Goal: Information Seeking & Learning: Learn about a topic

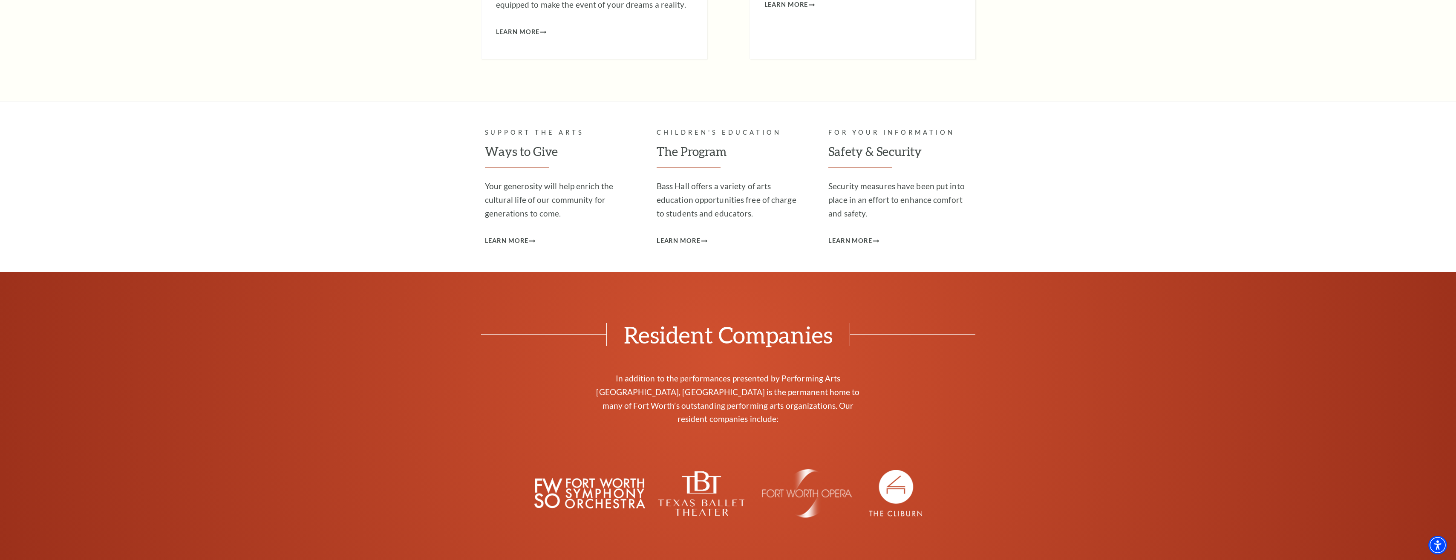
scroll to position [3252, 0]
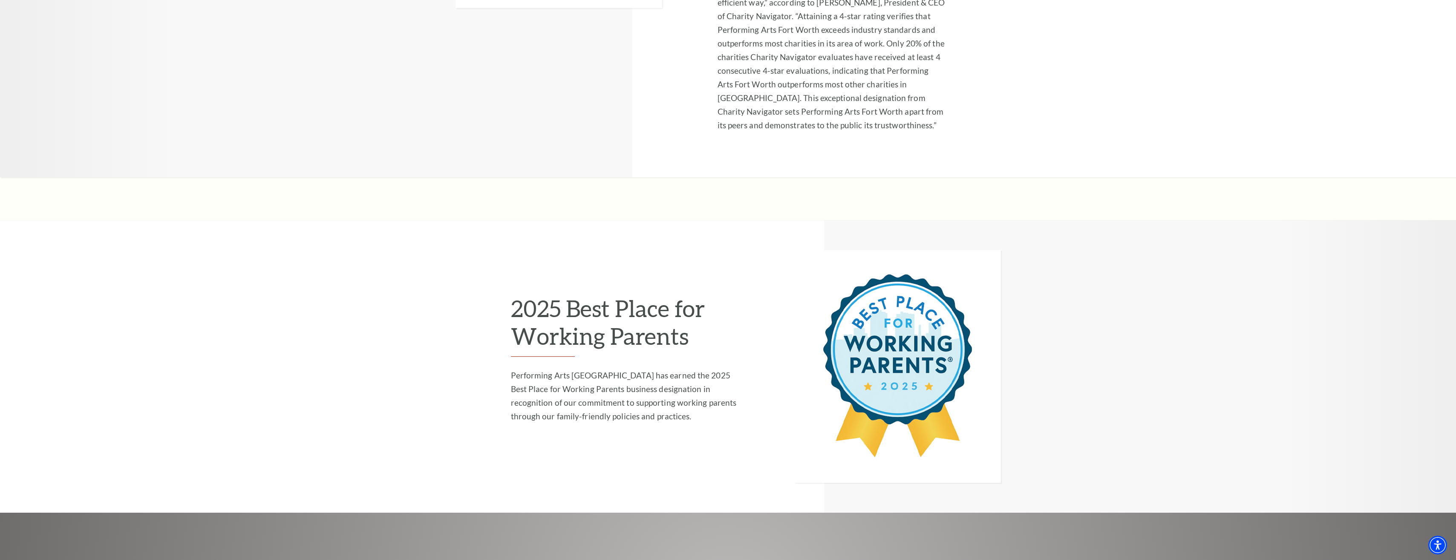
scroll to position [2028, 0]
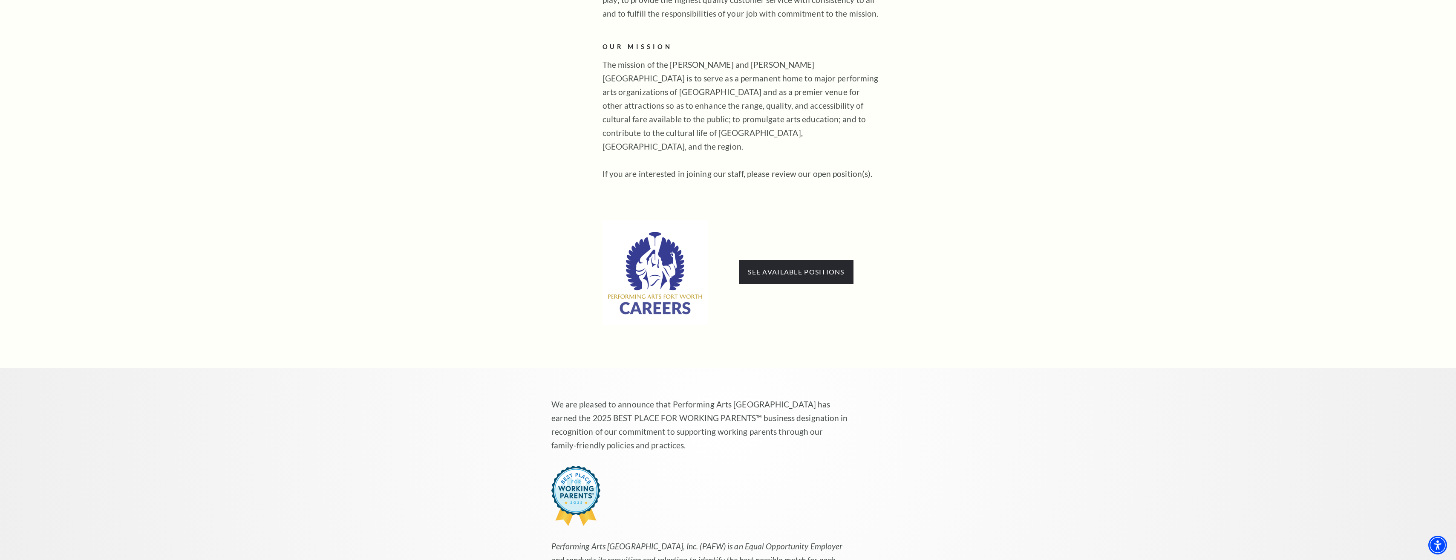
scroll to position [512, 0]
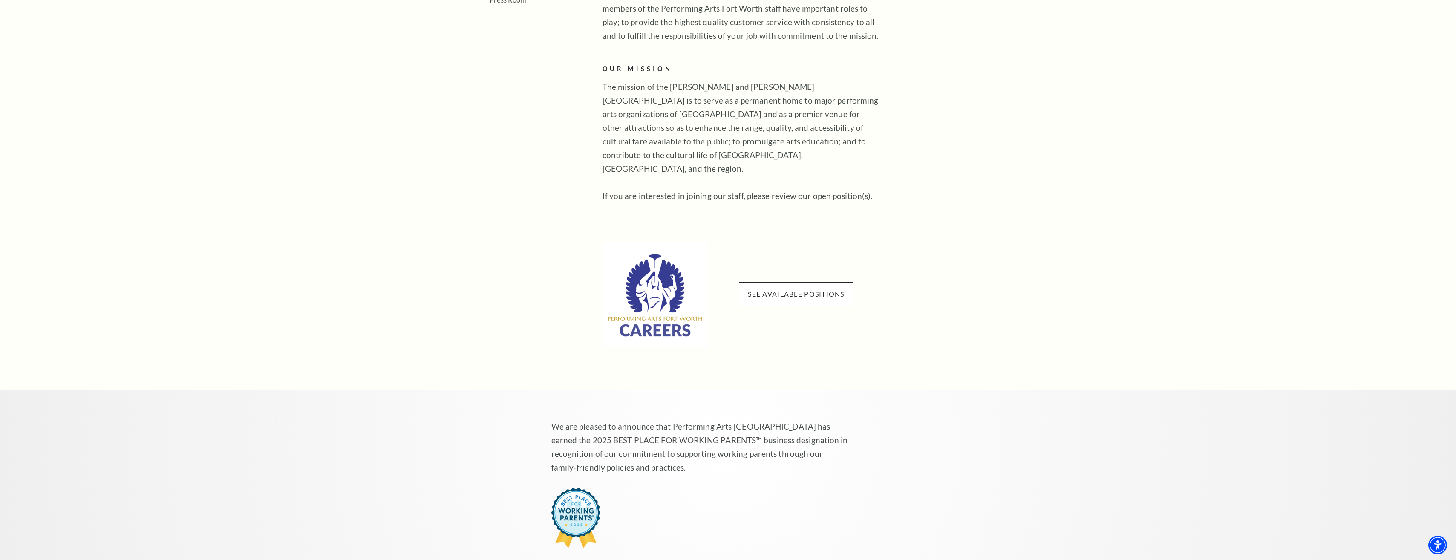
click at [842, 286] on span "See available positions" at bounding box center [796, 294] width 114 height 24
click at [780, 290] on link "See available positions" at bounding box center [796, 294] width 96 height 8
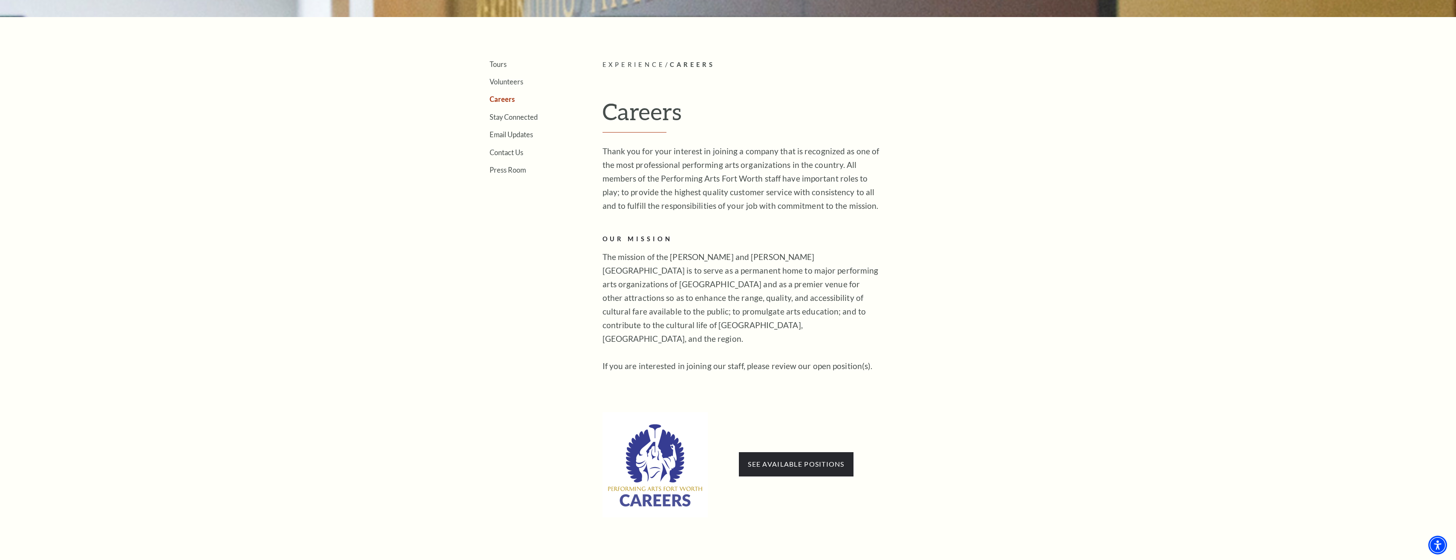
scroll to position [204, 0]
